Goal: Task Accomplishment & Management: Use online tool/utility

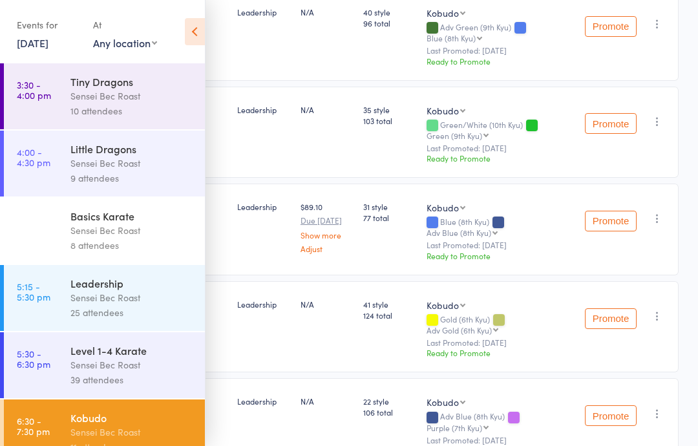
click at [48, 42] on link "16 Sep, 2025" at bounding box center [33, 43] width 32 height 14
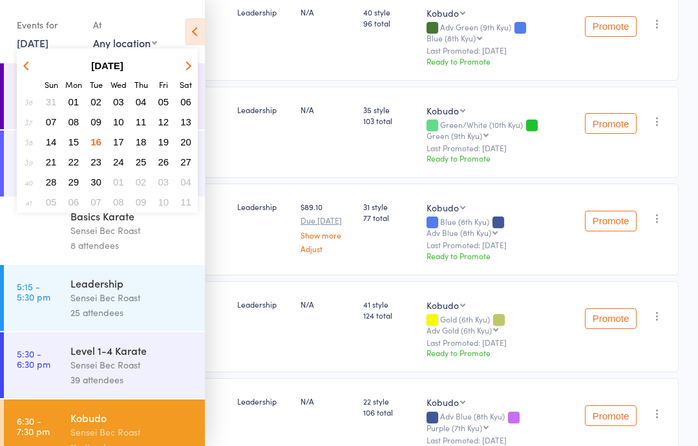
click at [123, 145] on button "17" at bounding box center [119, 141] width 20 height 17
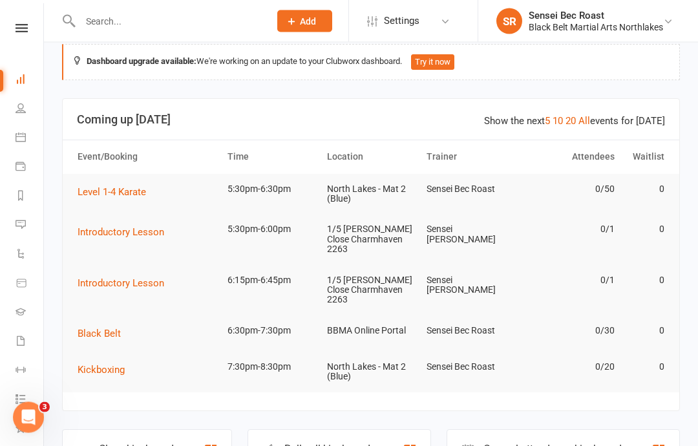
scroll to position [14, 0]
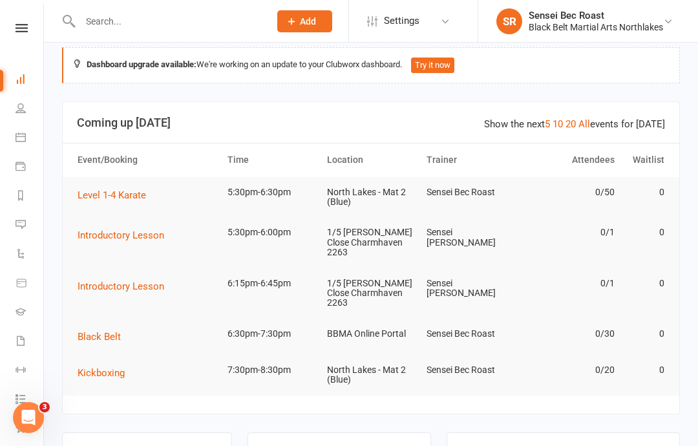
click at [34, 25] on link at bounding box center [22, 28] width 46 height 8
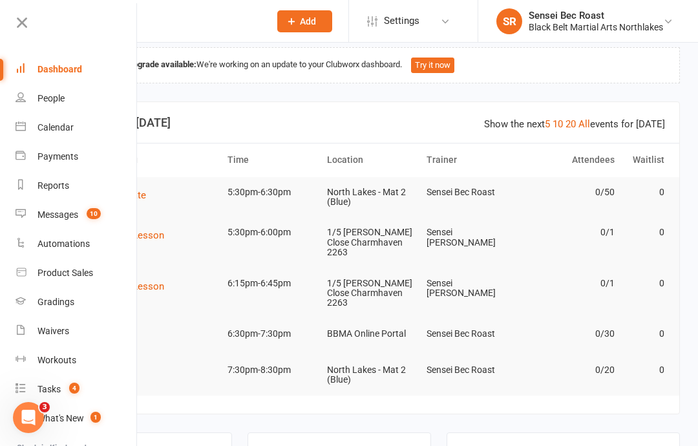
click at [70, 126] on div "Calendar" at bounding box center [55, 127] width 36 height 10
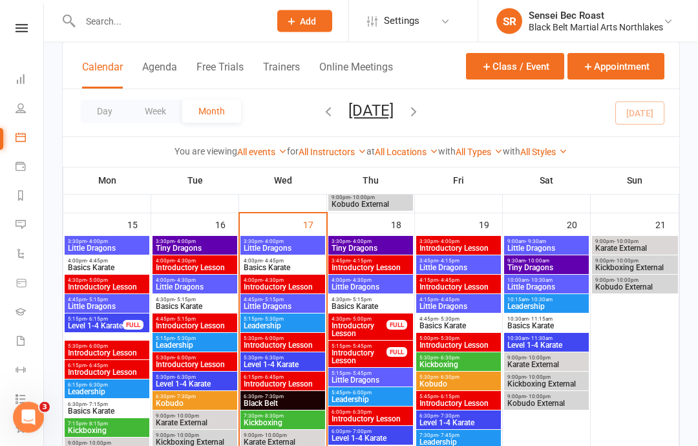
scroll to position [699, 0]
click at [291, 320] on span "5:15pm - 5:30pm" at bounding box center [282, 319] width 79 height 6
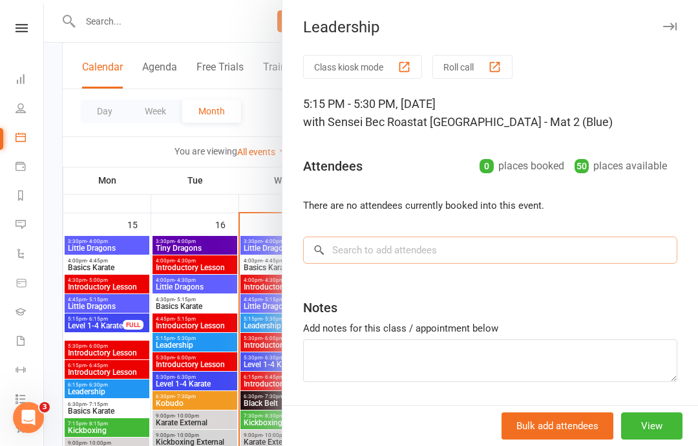
click at [396, 253] on input "search" at bounding box center [490, 249] width 374 height 27
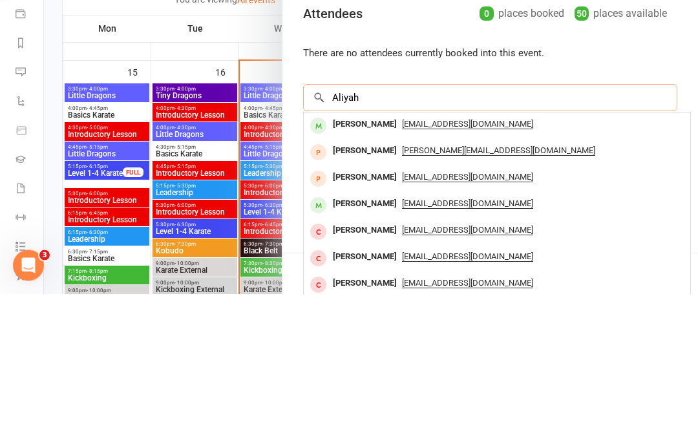
type input "Aliyah"
click at [377, 267] on div "[PERSON_NAME]" at bounding box center [364, 276] width 74 height 19
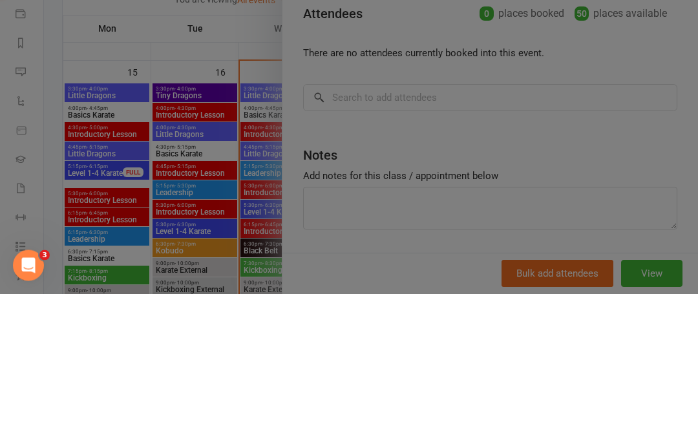
scroll to position [851, 0]
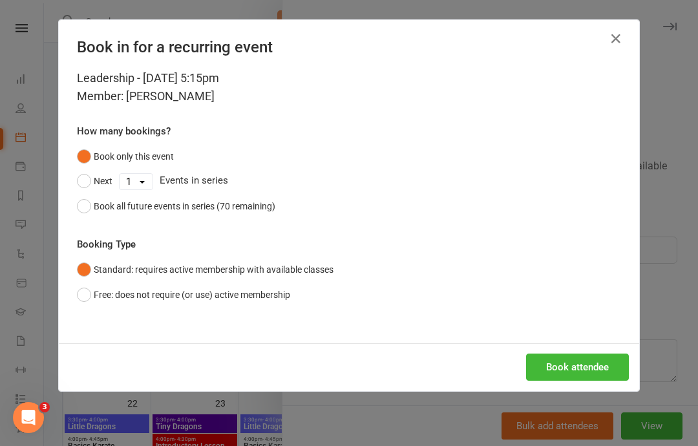
click at [576, 369] on button "Book attendee" at bounding box center [577, 366] width 103 height 27
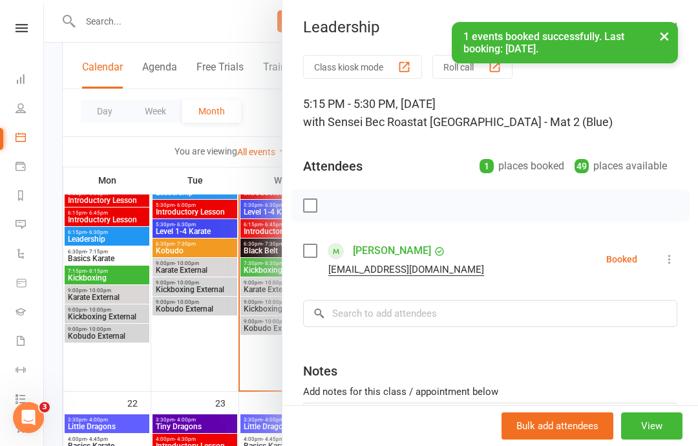
click at [449, 78] on button "Roll call" at bounding box center [472, 67] width 80 height 24
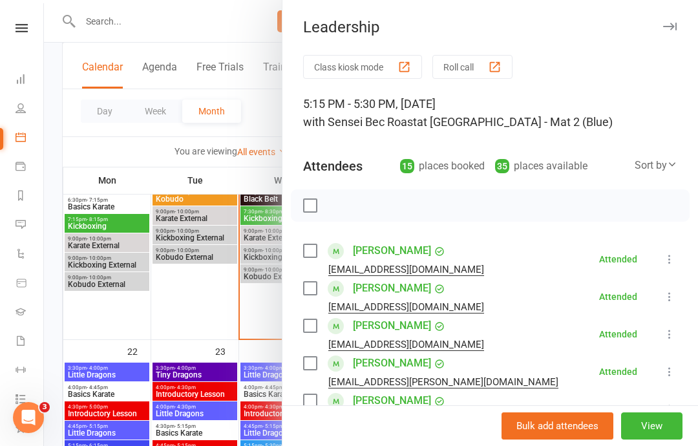
click at [479, 65] on button "Roll call" at bounding box center [472, 67] width 80 height 24
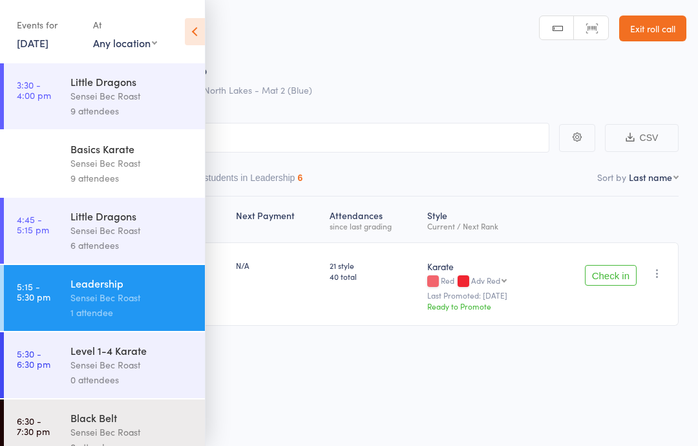
click at [191, 34] on icon at bounding box center [195, 31] width 20 height 27
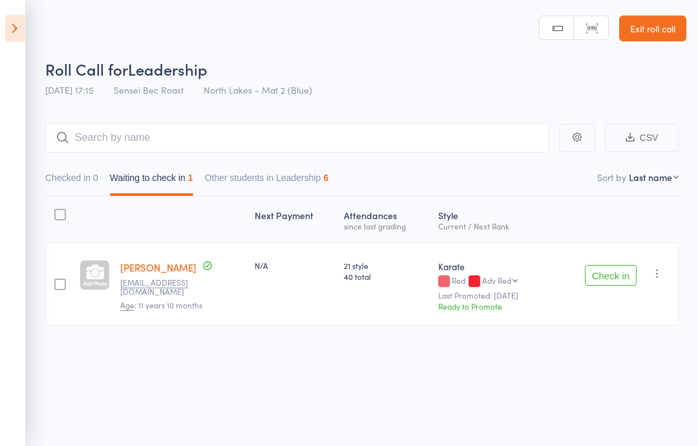
click at [612, 285] on button "Check in" at bounding box center [611, 275] width 52 height 21
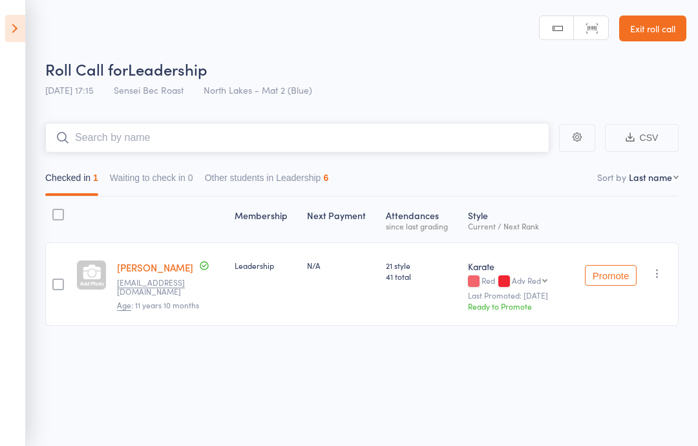
click at [110, 141] on input "search" at bounding box center [297, 138] width 504 height 30
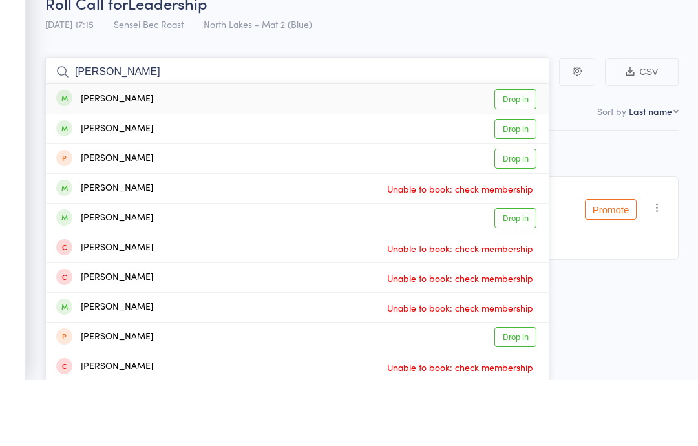
type input "Elke marshall"
click at [525, 155] on link "Drop in" at bounding box center [515, 165] width 42 height 20
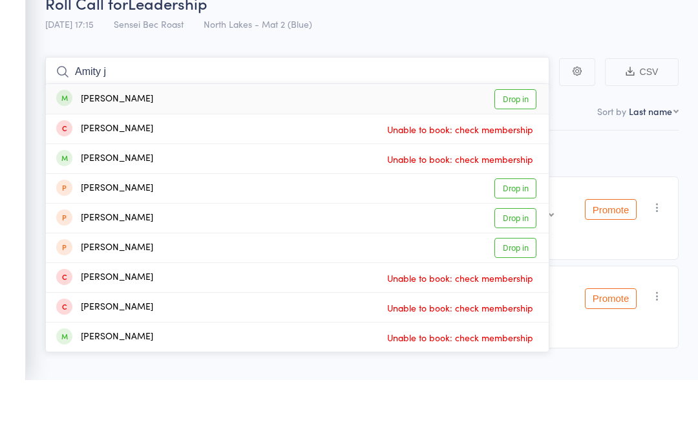
type input "Amity j"
click at [521, 155] on link "Drop in" at bounding box center [515, 165] width 42 height 20
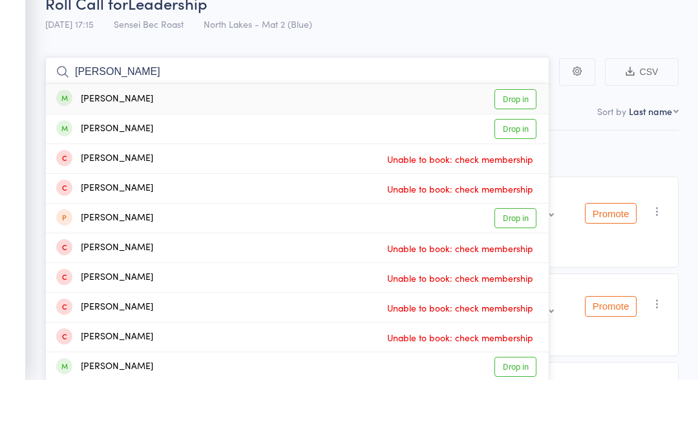
type input "Hannah jo"
click at [524, 155] on link "Drop in" at bounding box center [515, 165] width 42 height 20
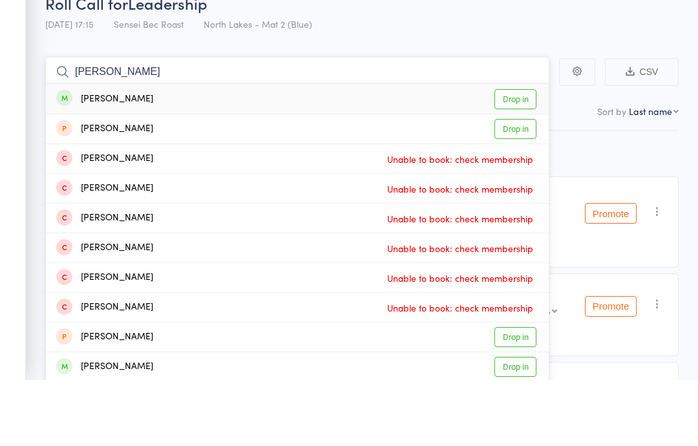
type input "James black"
click at [515, 155] on link "Drop in" at bounding box center [515, 165] width 42 height 20
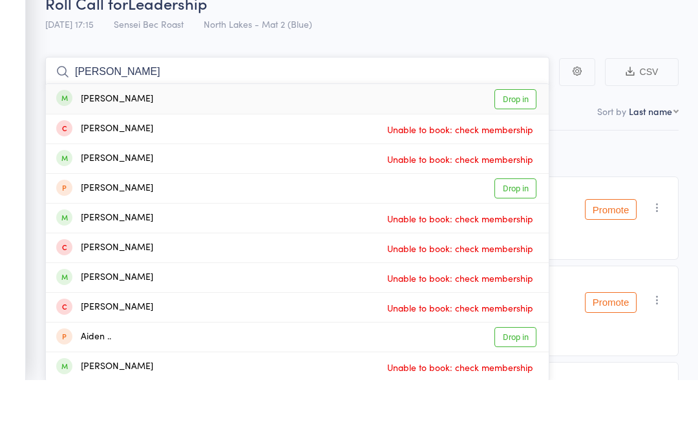
type input "Aidan paul"
click at [517, 155] on link "Drop in" at bounding box center [515, 165] width 42 height 20
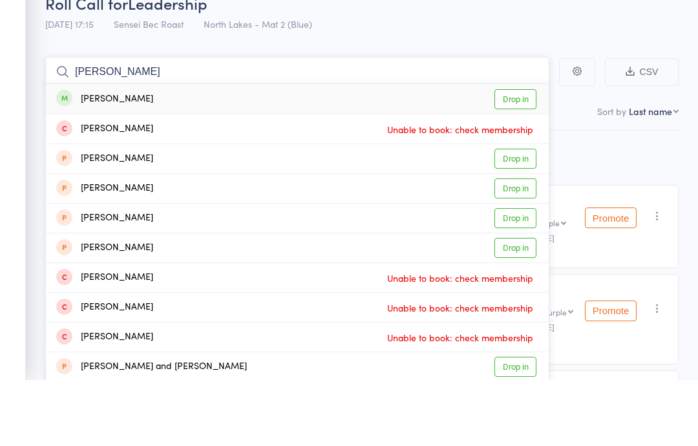
type input "Alex joshi"
click at [529, 155] on link "Drop in" at bounding box center [515, 165] width 42 height 20
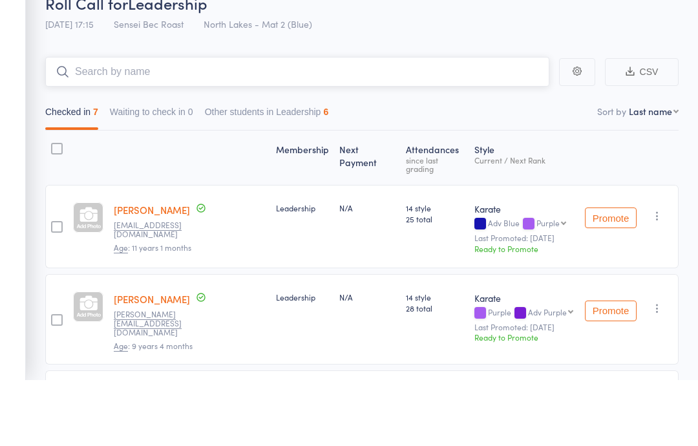
click at [125, 123] on input "search" at bounding box center [297, 138] width 504 height 30
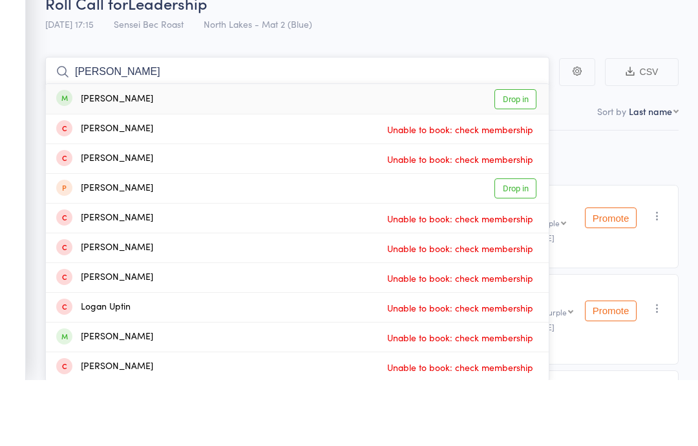
type input "Logan bell"
click at [519, 155] on link "Drop in" at bounding box center [515, 165] width 42 height 20
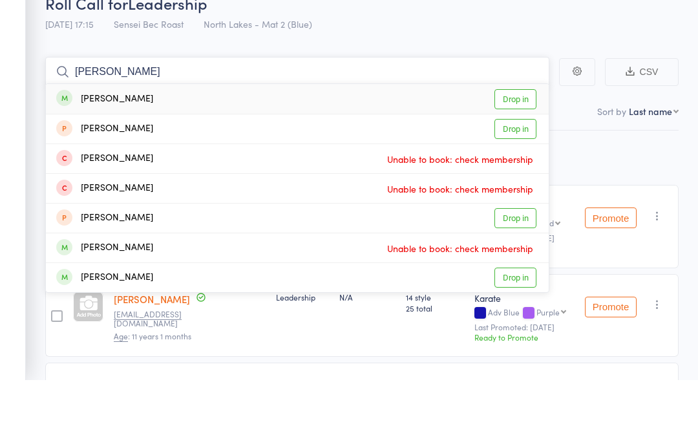
type input "Anthony timm"
click at [508, 155] on link "Drop in" at bounding box center [515, 165] width 42 height 20
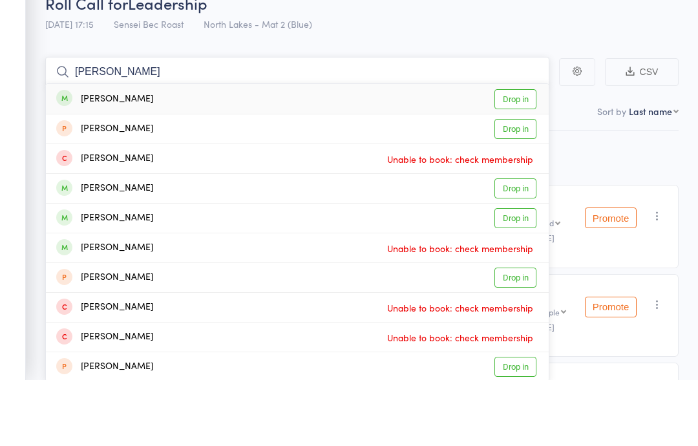
type input "Adarsh"
click at [522, 155] on link "Drop in" at bounding box center [515, 165] width 42 height 20
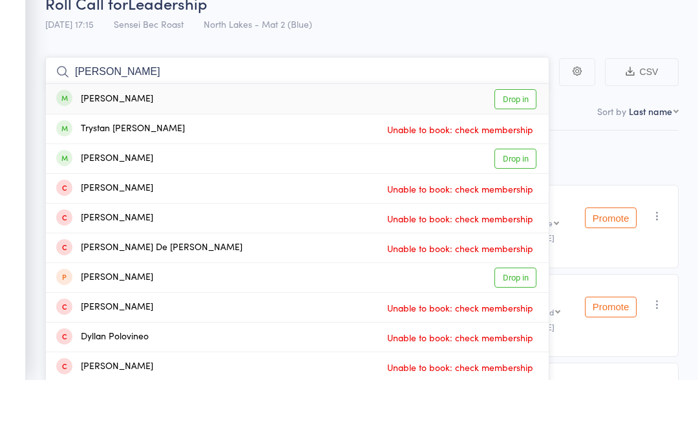
type input "Dylan fogarty"
click at [517, 155] on link "Drop in" at bounding box center [515, 165] width 42 height 20
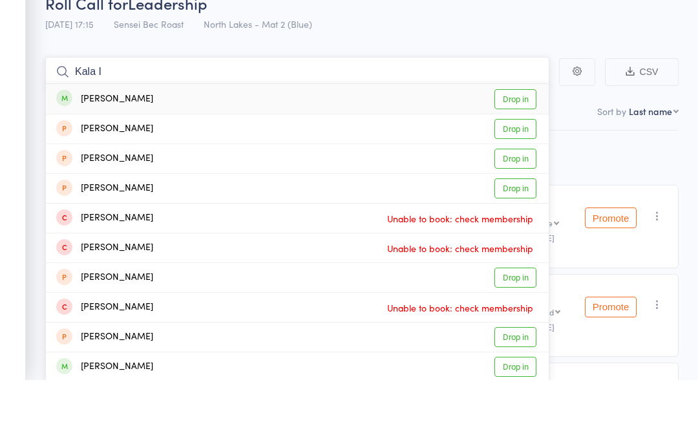
type input "Kala I"
click at [527, 155] on link "Drop in" at bounding box center [515, 165] width 42 height 20
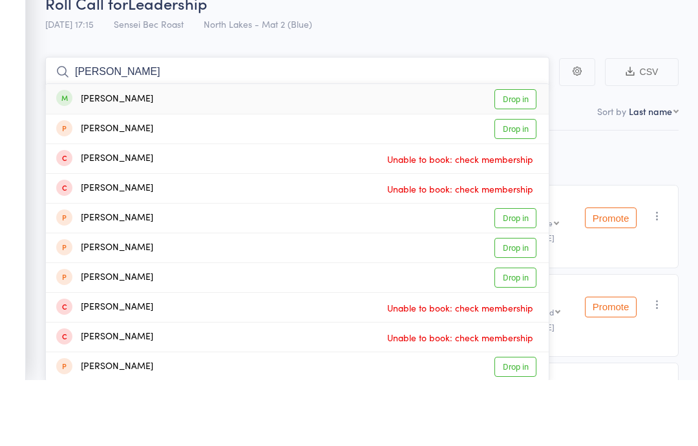
type input "Daniel jo"
click at [534, 155] on link "Drop in" at bounding box center [515, 165] width 42 height 20
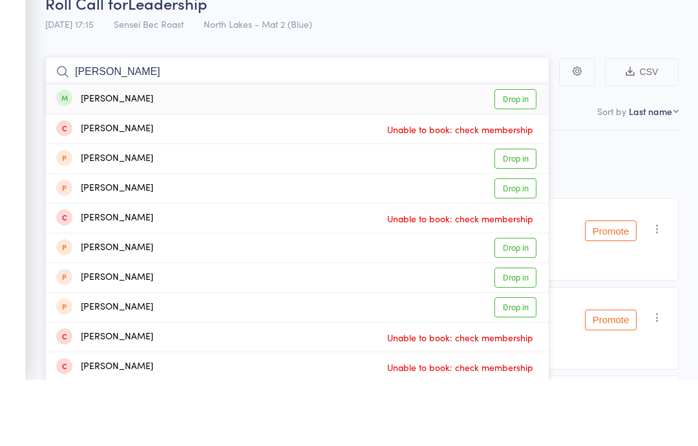
type input "Jessica gill"
click at [521, 155] on link "Drop in" at bounding box center [515, 165] width 42 height 20
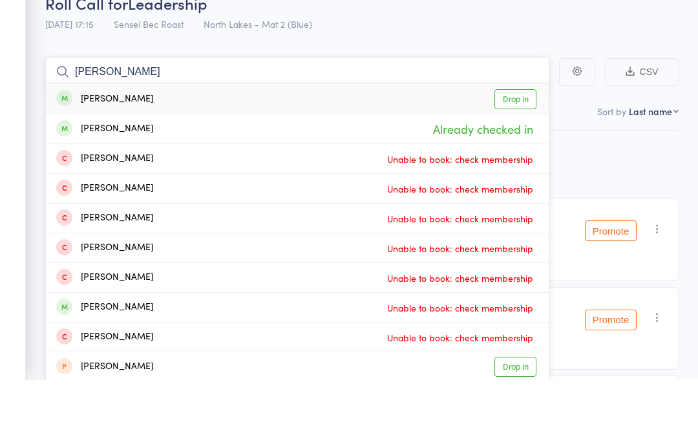
type input "Joel john"
click at [523, 155] on link "Drop in" at bounding box center [515, 165] width 42 height 20
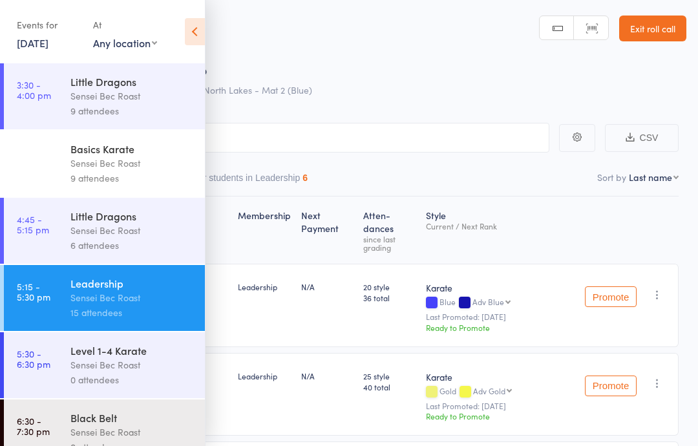
click at [129, 372] on div "Sensei Bec Roast" at bounding box center [131, 364] width 123 height 15
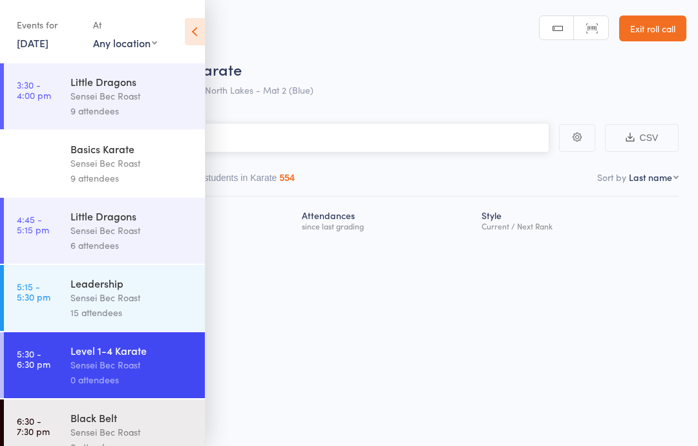
click at [287, 127] on input "search" at bounding box center [284, 138] width 530 height 30
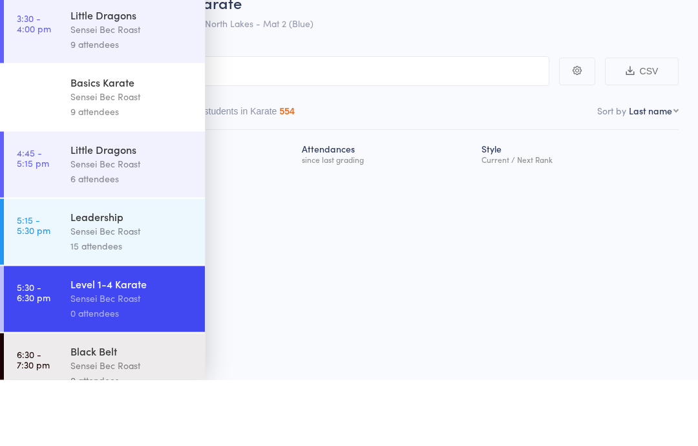
scroll to position [9, 0]
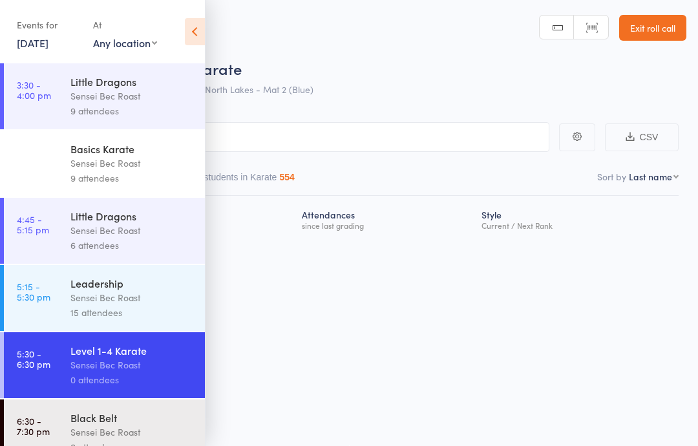
click at [194, 32] on icon at bounding box center [195, 31] width 20 height 27
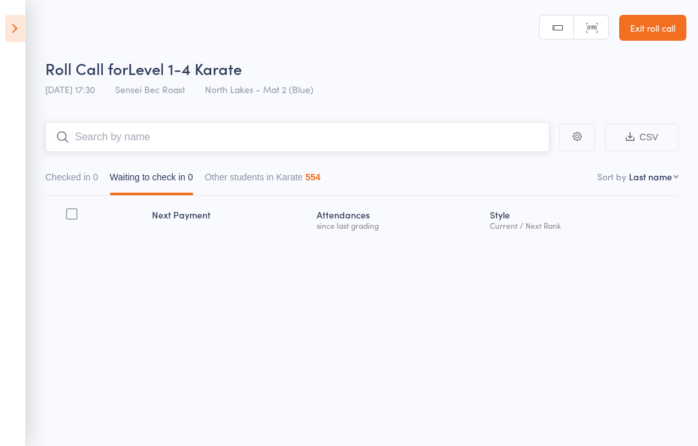
click at [127, 122] on input "search" at bounding box center [297, 137] width 504 height 30
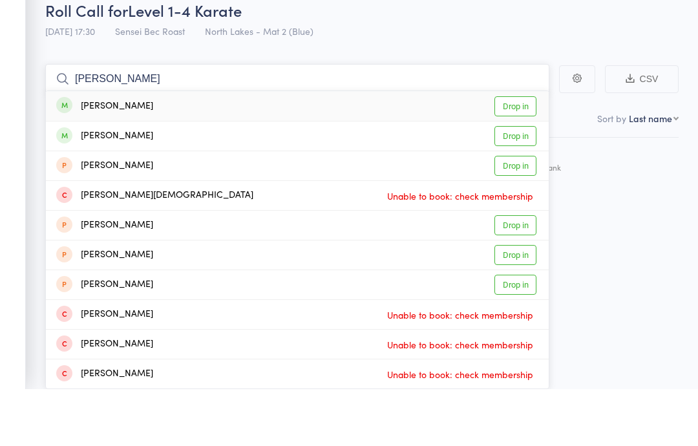
type input "Noah cassar"
click at [514, 153] on link "Drop in" at bounding box center [515, 163] width 42 height 20
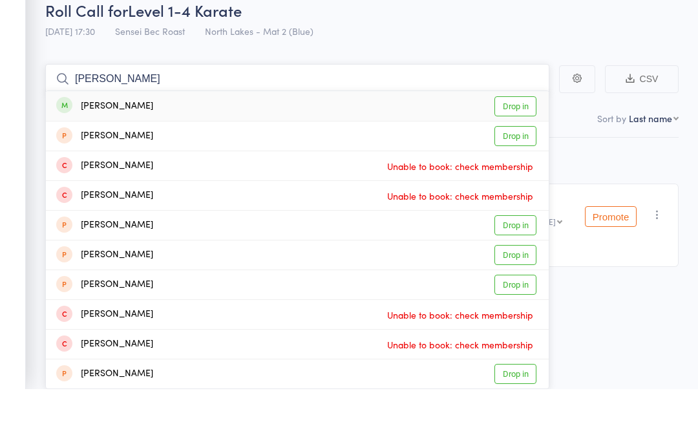
type input "Daniel jo"
click at [527, 153] on link "Drop in" at bounding box center [515, 163] width 42 height 20
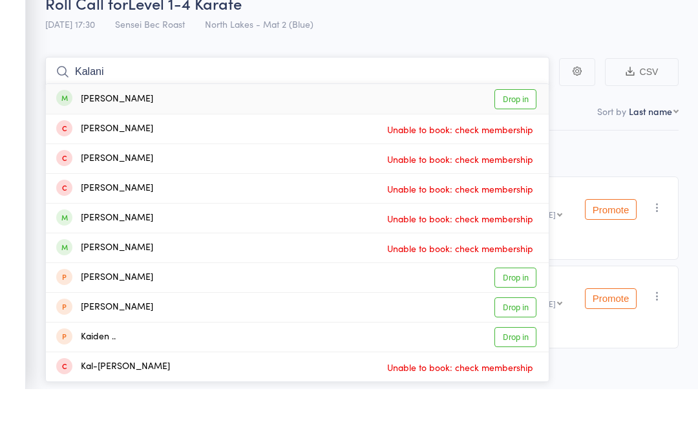
type input "Kalani"
click at [517, 146] on link "Drop in" at bounding box center [515, 156] width 42 height 20
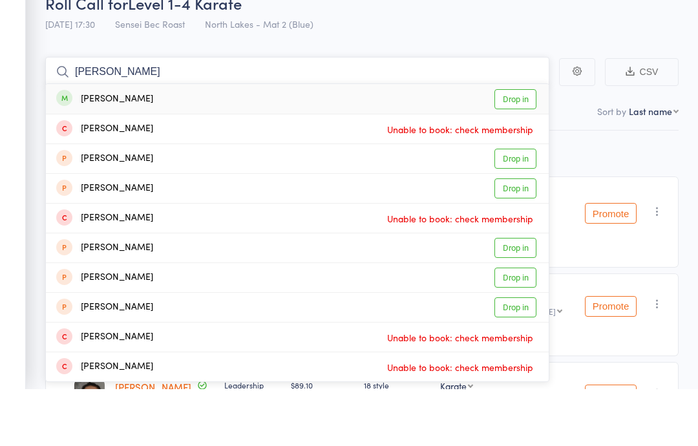
type input "Jessica gilla"
click at [514, 146] on link "Drop in" at bounding box center [515, 156] width 42 height 20
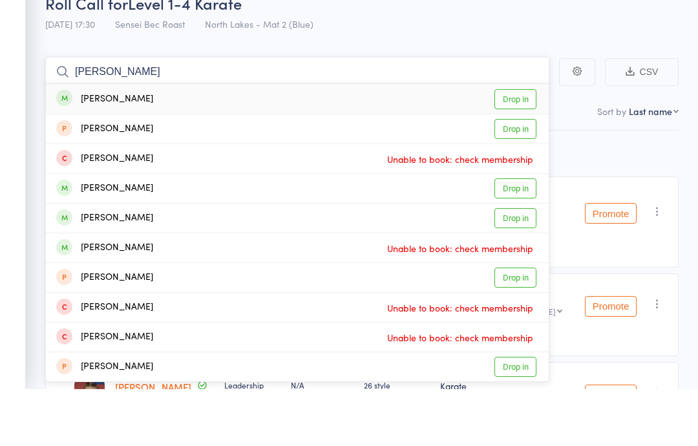
type input "Adarsh"
click at [516, 146] on link "Drop in" at bounding box center [515, 156] width 42 height 20
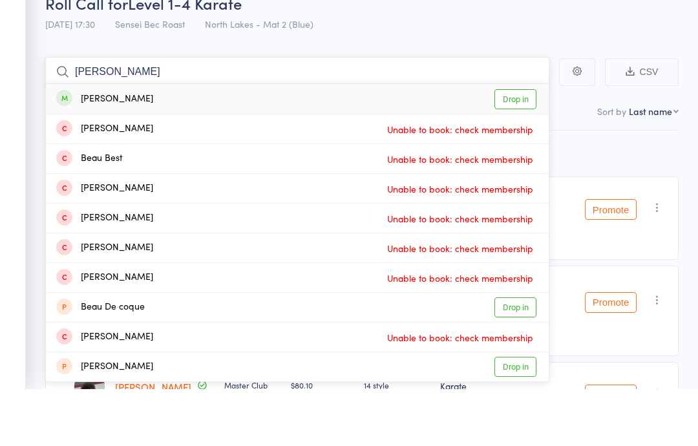
type input "Beau mclear"
click at [519, 146] on link "Drop in" at bounding box center [515, 156] width 42 height 20
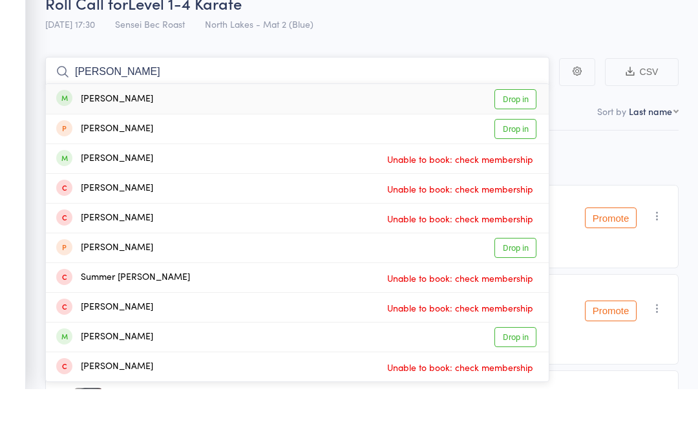
type input "Anthony timmer"
click at [526, 146] on link "Drop in" at bounding box center [515, 156] width 42 height 20
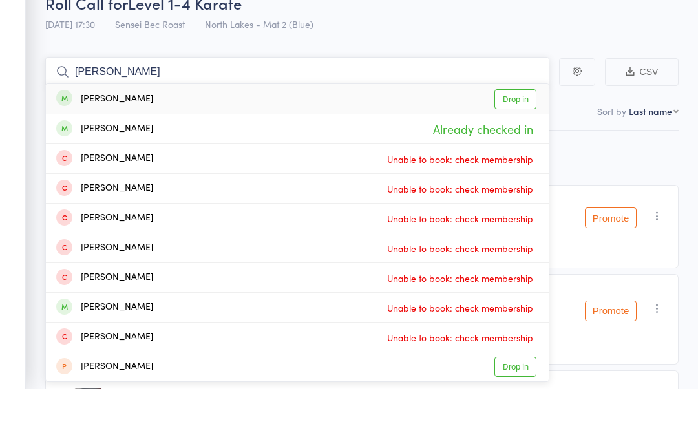
type input "Joel john"
click at [521, 146] on link "Drop in" at bounding box center [515, 156] width 42 height 20
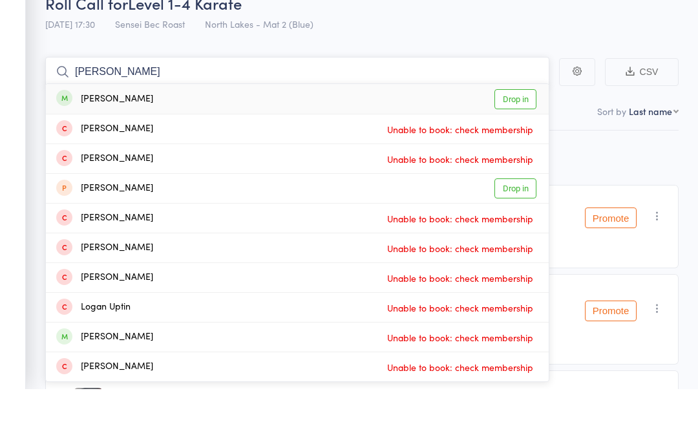
type input "Logan bell"
click at [504, 146] on link "Drop in" at bounding box center [515, 156] width 42 height 20
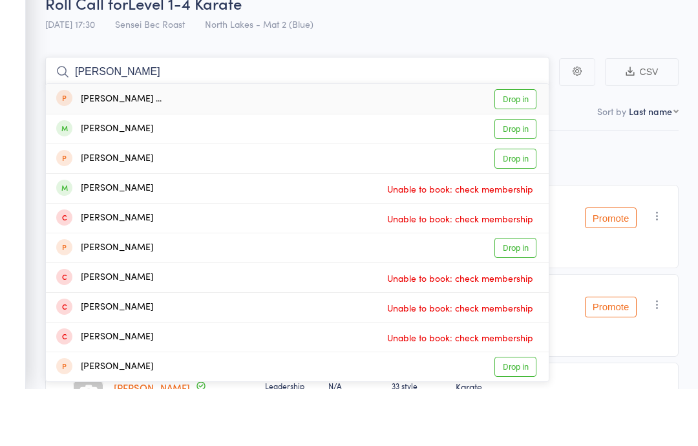
type input "Elijah gra"
click at [520, 176] on link "Drop in" at bounding box center [515, 186] width 42 height 20
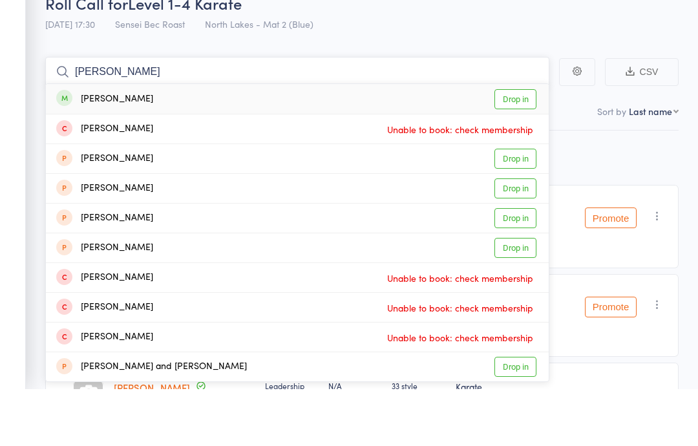
type input "Alex joshi"
click at [506, 146] on link "Drop in" at bounding box center [515, 156] width 42 height 20
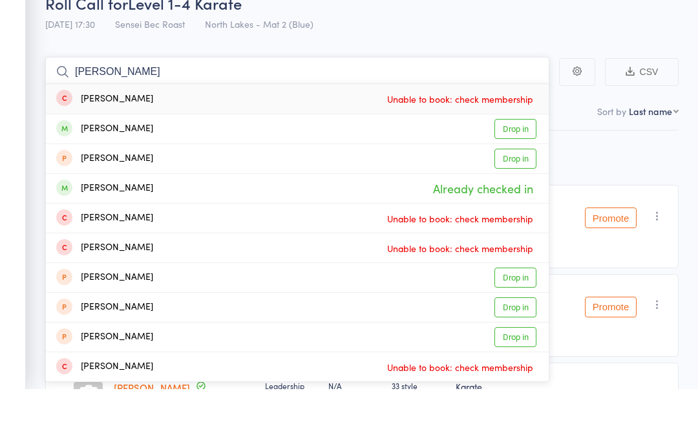
type input "Danielle m"
click at [515, 176] on link "Drop in" at bounding box center [515, 186] width 42 height 20
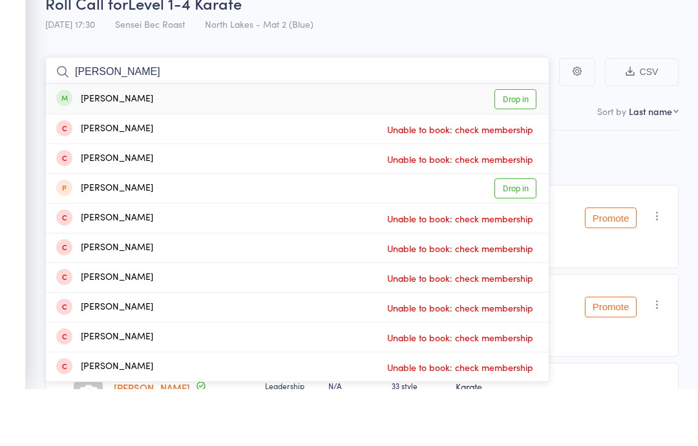
type input "Benjamin macey"
click at [523, 146] on link "Drop in" at bounding box center [515, 156] width 42 height 20
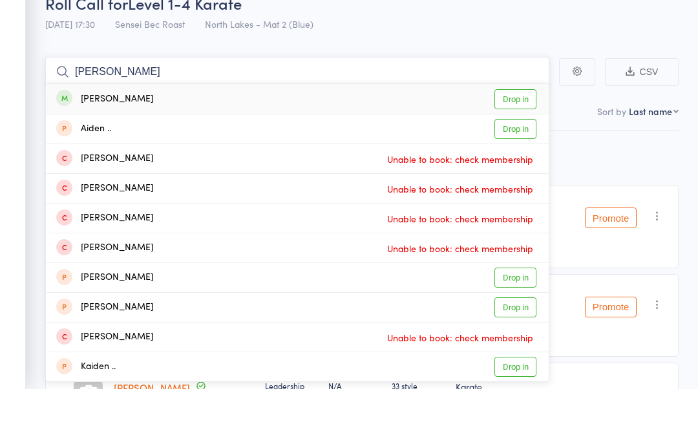
type input "Aiden paul"
click at [525, 146] on link "Drop in" at bounding box center [515, 156] width 42 height 20
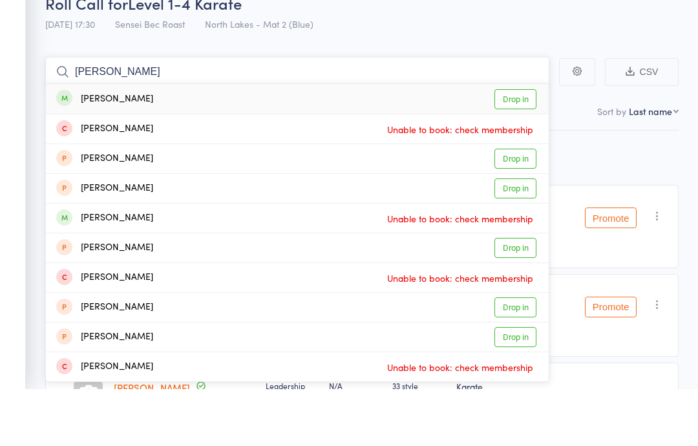
type input "Aliyah yates"
click at [512, 146] on link "Drop in" at bounding box center [515, 156] width 42 height 20
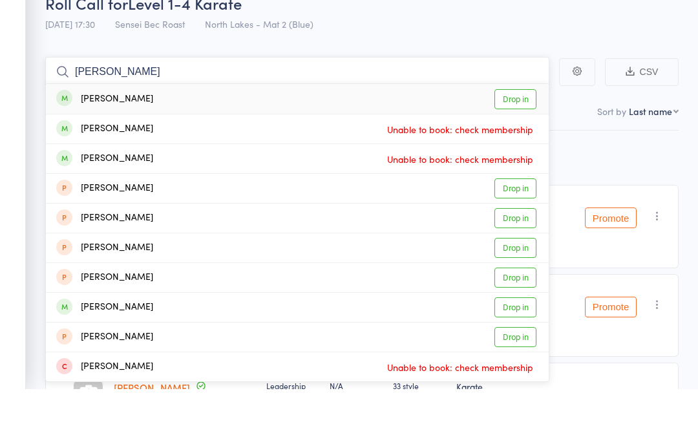
type input "Sabrina sag"
click at [519, 146] on link "Drop in" at bounding box center [515, 156] width 42 height 20
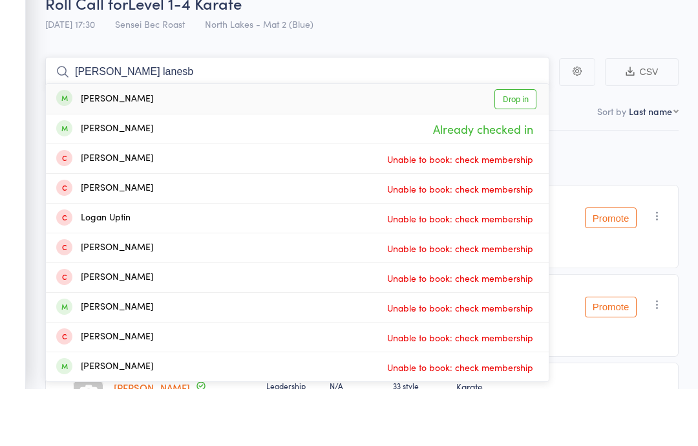
type input "Logan lanesb"
click at [521, 146] on link "Drop in" at bounding box center [515, 156] width 42 height 20
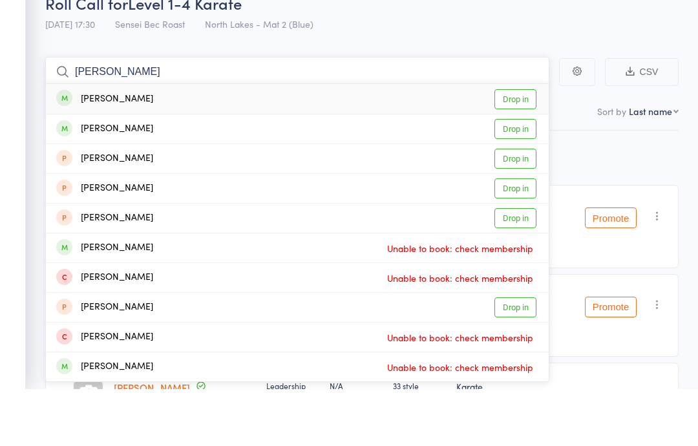
type input "Amity jarvis"
click at [522, 146] on link "Drop in" at bounding box center [515, 156] width 42 height 20
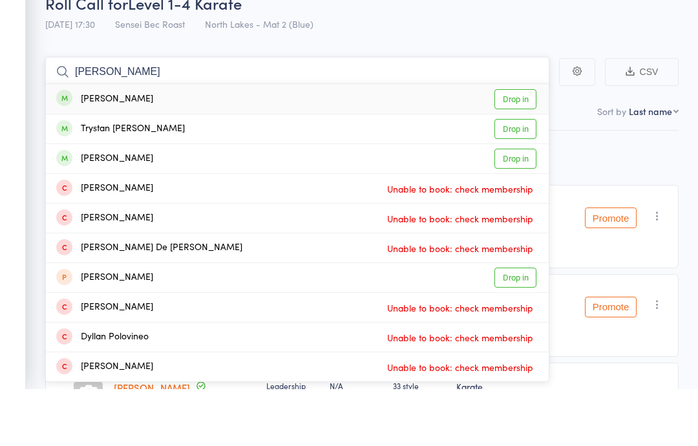
type input "Dylan fogarty"
click at [514, 146] on link "Drop in" at bounding box center [515, 156] width 42 height 20
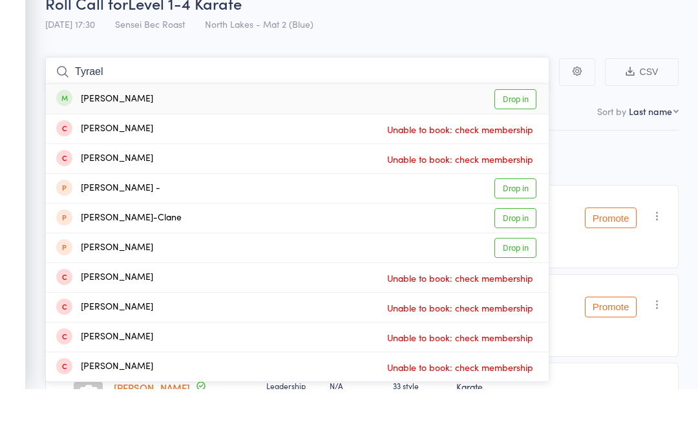
type input "Tyrael"
click at [515, 146] on link "Drop in" at bounding box center [515, 156] width 42 height 20
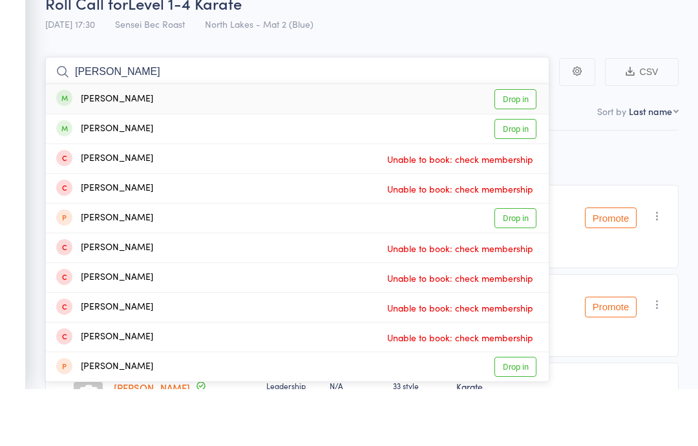
type input "Hannah h"
click at [526, 146] on link "Drop in" at bounding box center [515, 156] width 42 height 20
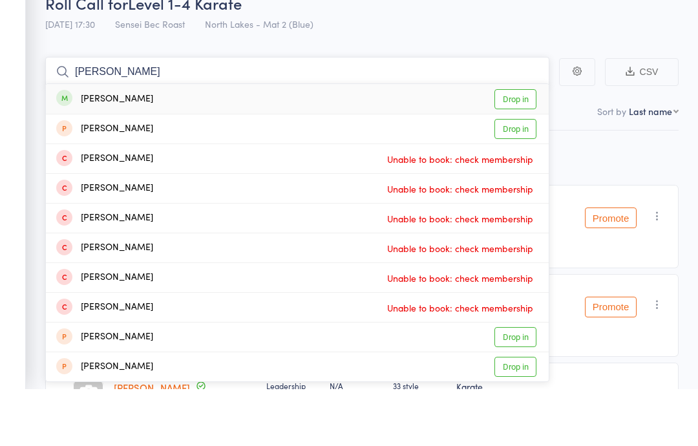
type input "James black"
click at [515, 146] on link "Drop in" at bounding box center [515, 156] width 42 height 20
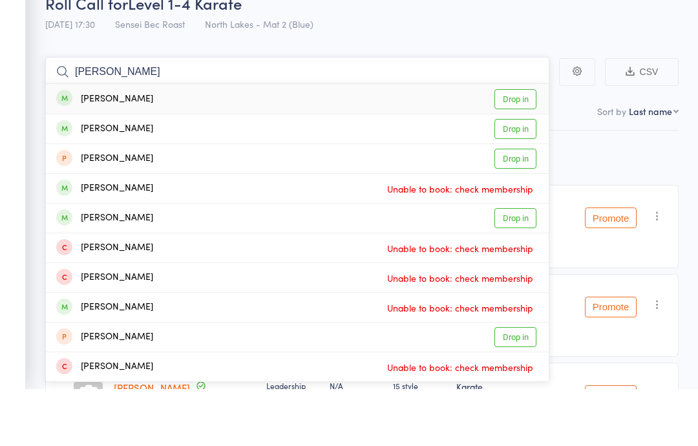
type input "Elke marshall"
click at [526, 146] on link "Drop in" at bounding box center [515, 156] width 42 height 20
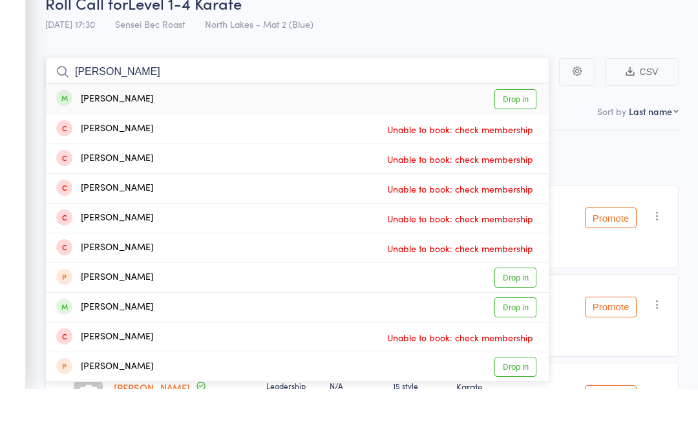
type input "Emerson newman"
click at [526, 146] on link "Drop in" at bounding box center [515, 156] width 42 height 20
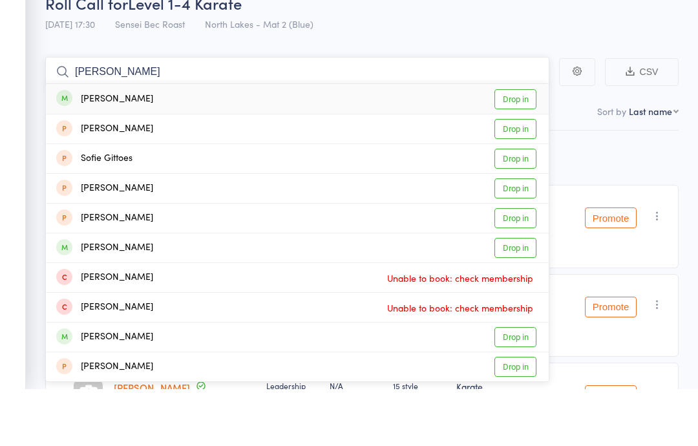
type input "Sofia sag"
click at [516, 146] on link "Drop in" at bounding box center [515, 156] width 42 height 20
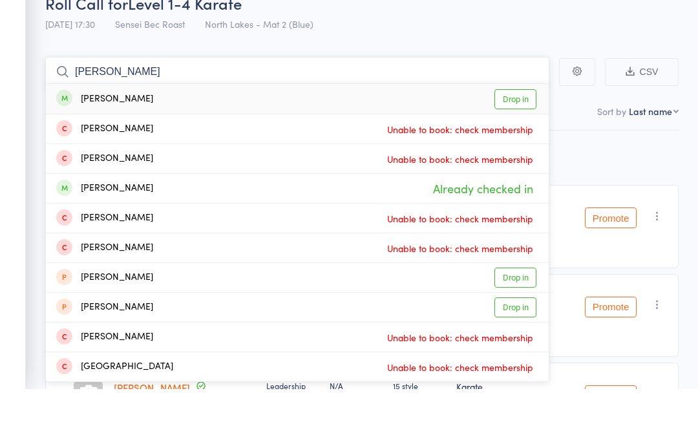
type input "Jayden cassar"
click at [516, 146] on link "Drop in" at bounding box center [515, 156] width 42 height 20
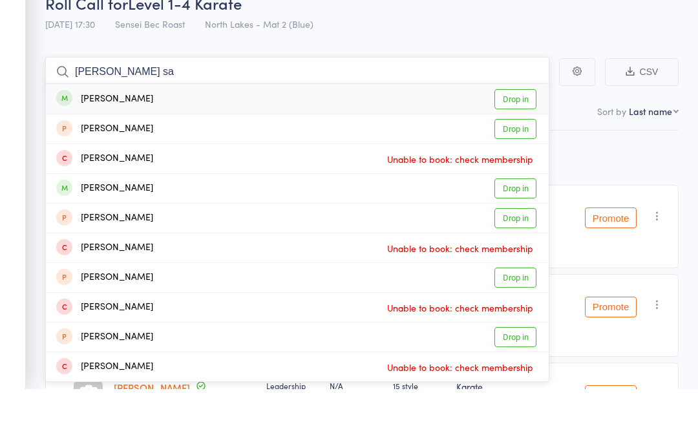
type input "Amelia sa"
click at [531, 146] on link "Drop in" at bounding box center [515, 156] width 42 height 20
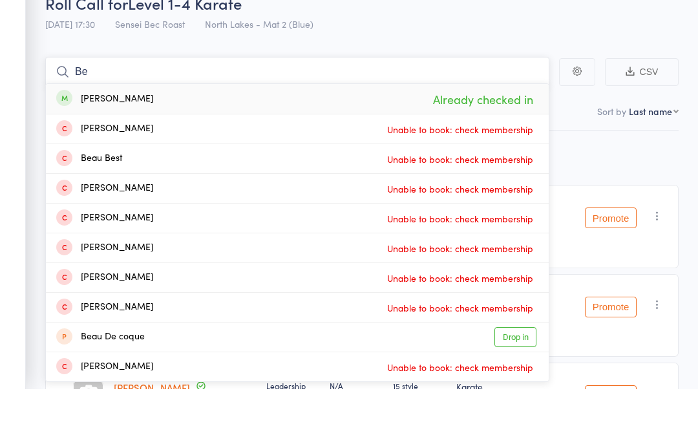
type input "B"
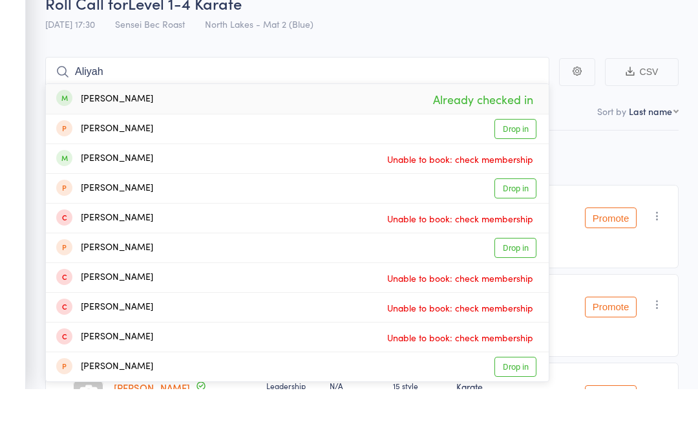
scroll to position [66, 0]
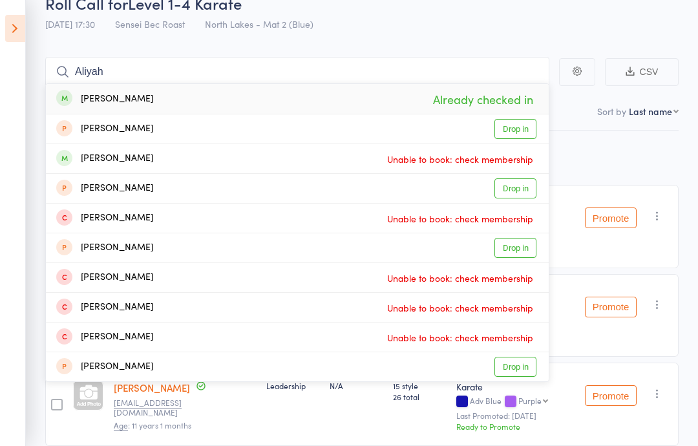
click at [592, 247] on div "Promote Undo check-in Promote Send message Add Note Add Task Add Flag Remove Ma…" at bounding box center [628, 226] width 99 height 83
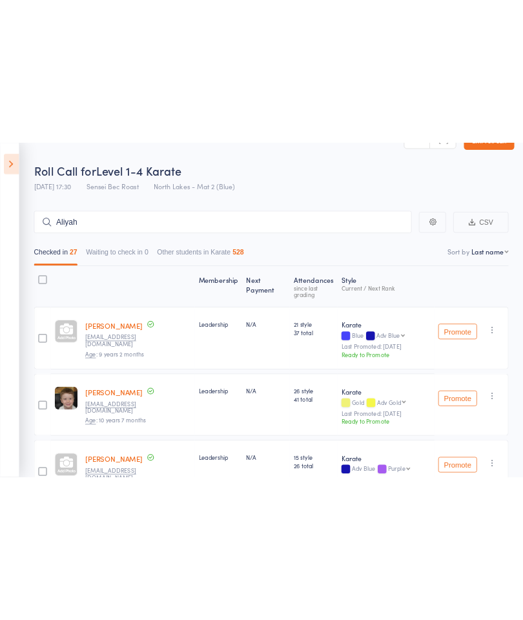
scroll to position [0, 0]
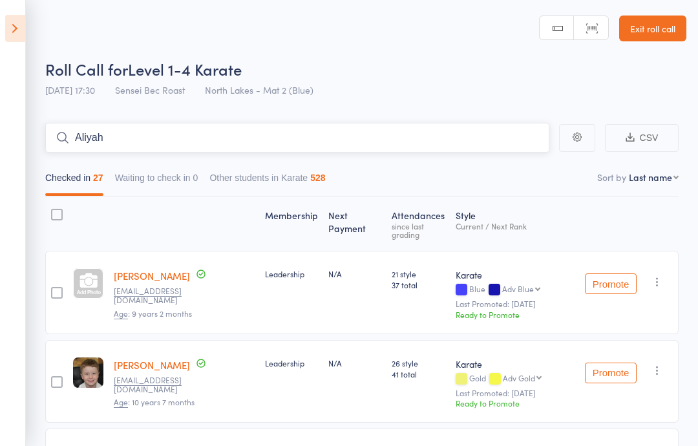
click at [137, 129] on input "Aliyah" at bounding box center [297, 138] width 504 height 30
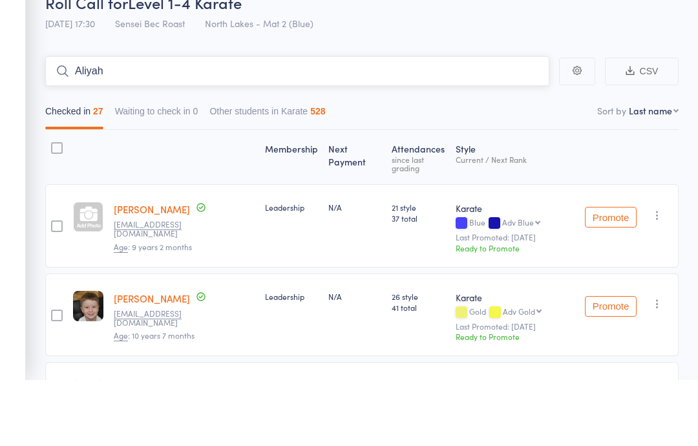
click at [141, 123] on input "Aliyah" at bounding box center [297, 138] width 504 height 30
type input "A"
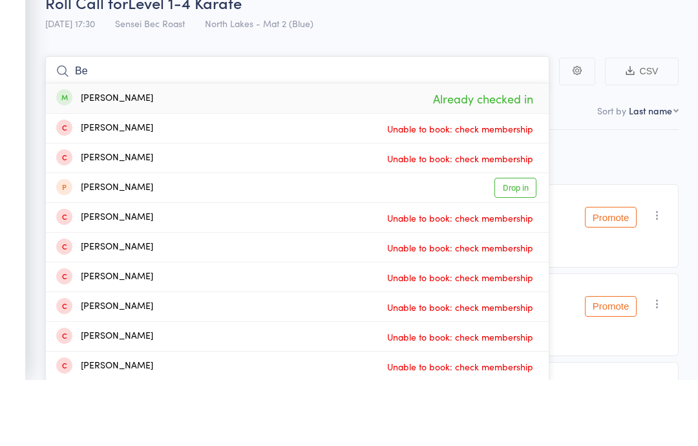
type input "B"
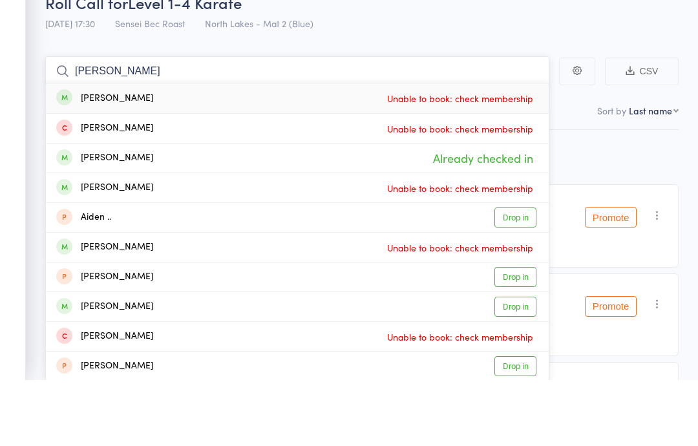
type input "Aidan pau"
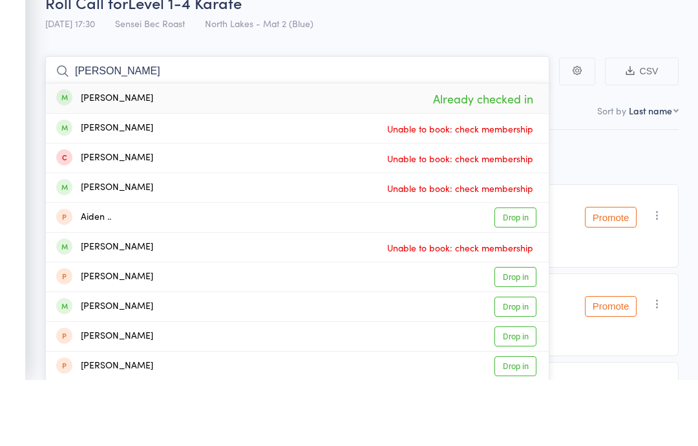
click at [570, 166] on nav "Checked in 27 Waiting to check in 0 Other students in Karate 528" at bounding box center [361, 181] width 645 height 30
